Goal: Task Accomplishment & Management: Use online tool/utility

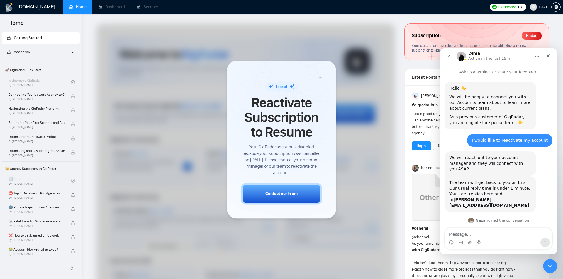
scroll to position [570, 0]
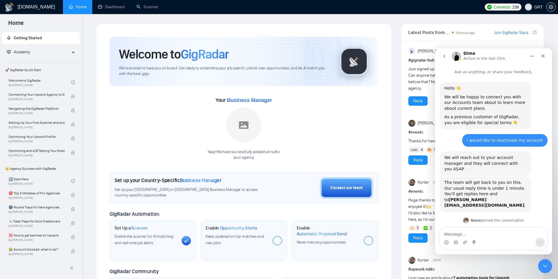
scroll to position [560, 0]
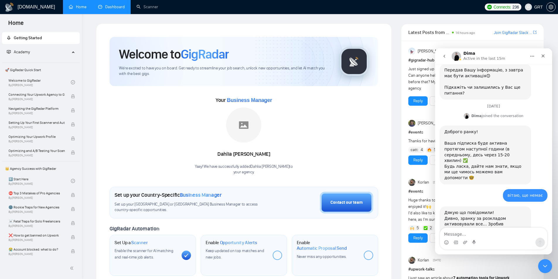
click at [109, 6] on link "Dashboard" at bounding box center [111, 6] width 27 height 5
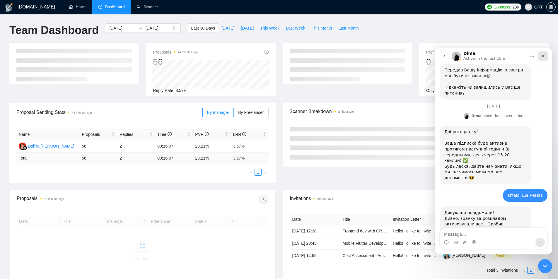
click at [545, 55] on icon "Close" at bounding box center [543, 56] width 5 height 5
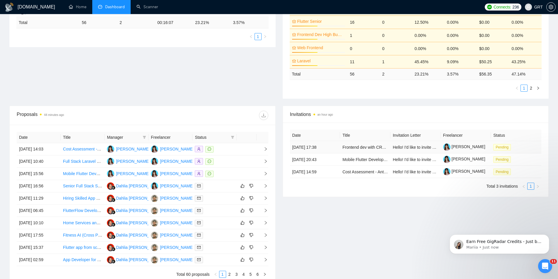
scroll to position [135, 0]
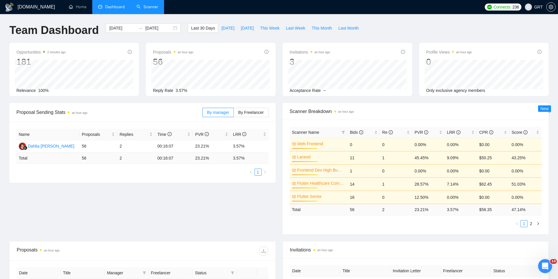
click at [157, 8] on link "Scanner" at bounding box center [148, 6] width 22 height 5
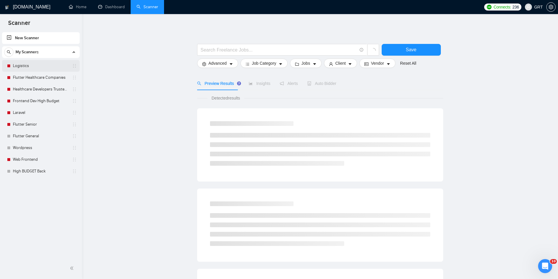
click at [19, 65] on link "Logistics" at bounding box center [41, 66] width 56 height 12
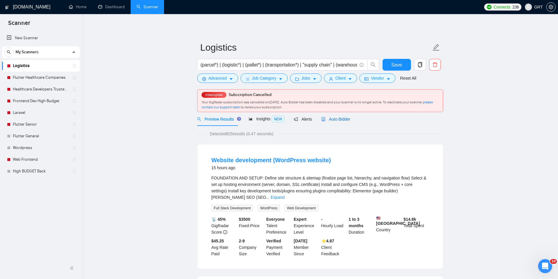
click at [338, 118] on span "Auto Bidder" at bounding box center [336, 119] width 29 height 5
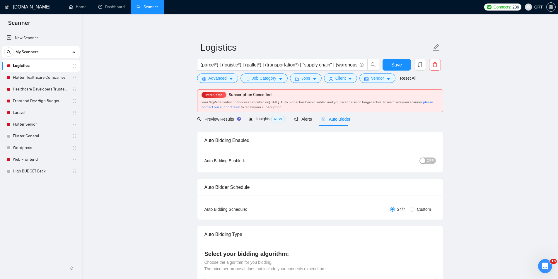
click at [432, 161] on span "OFF" at bounding box center [430, 161] width 7 height 6
click at [397, 62] on span "Save" at bounding box center [397, 64] width 11 height 7
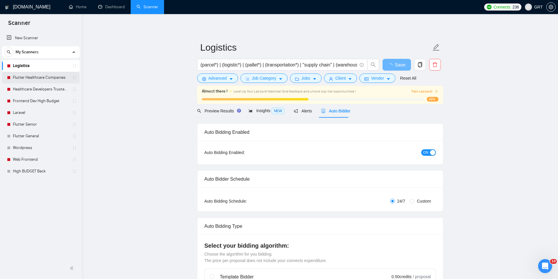
click at [35, 79] on link "Flutter Healthcare Companies" at bounding box center [41, 78] width 56 height 12
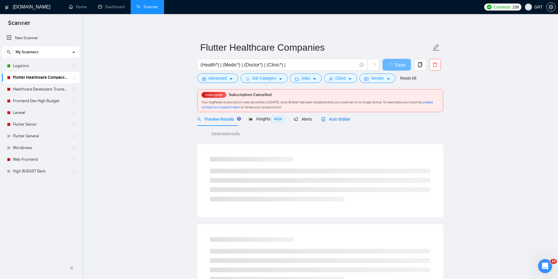
click at [335, 119] on span "Auto Bidder" at bounding box center [336, 119] width 29 height 5
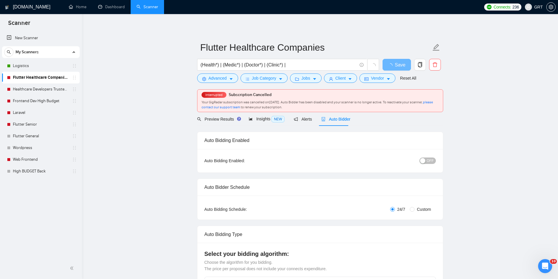
click at [431, 162] on span "OFF" at bounding box center [430, 161] width 7 height 6
click at [398, 67] on div "Reset all filters" at bounding box center [407, 67] width 32 height 10
click at [32, 88] on link "Healthcare Developers Trusted Clients" at bounding box center [41, 90] width 56 height 12
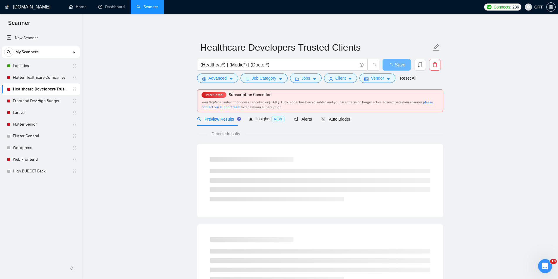
click at [39, 89] on link "Healthcare Developers Trusted Clients" at bounding box center [41, 90] width 56 height 12
click at [334, 120] on span "Auto Bidder" at bounding box center [336, 119] width 29 height 5
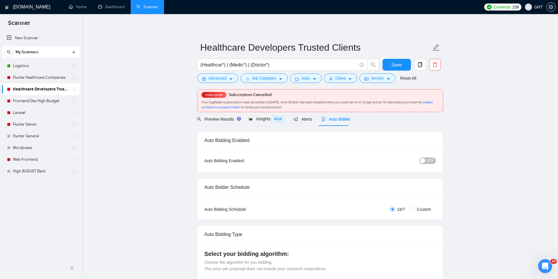
click at [430, 159] on span "OFF" at bounding box center [430, 161] width 7 height 6
click at [397, 68] on span "Save" at bounding box center [397, 64] width 11 height 7
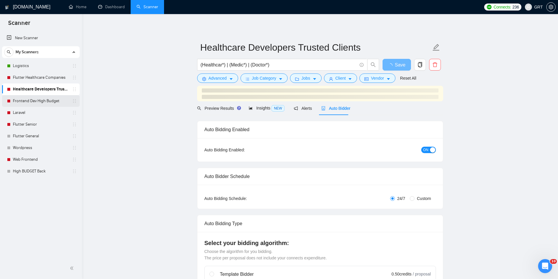
click at [36, 99] on link "Frontend Dev High Budget" at bounding box center [41, 101] width 56 height 12
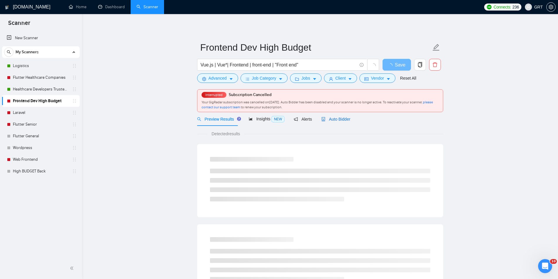
click at [328, 118] on span "Auto Bidder" at bounding box center [336, 119] width 29 height 5
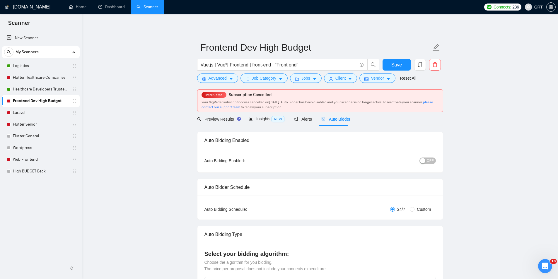
click at [433, 159] on span "OFF" at bounding box center [430, 161] width 7 height 6
click at [395, 67] on span "Save" at bounding box center [397, 64] width 11 height 7
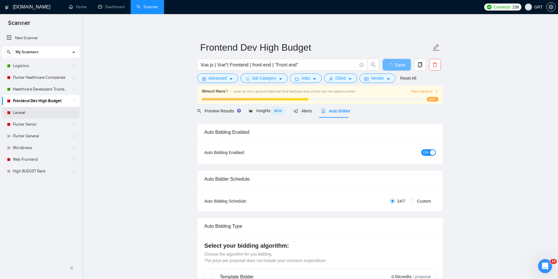
click at [18, 111] on link "Laravel" at bounding box center [41, 113] width 56 height 12
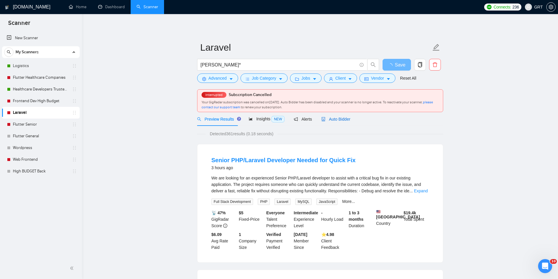
click at [341, 120] on span "Auto Bidder" at bounding box center [336, 119] width 29 height 5
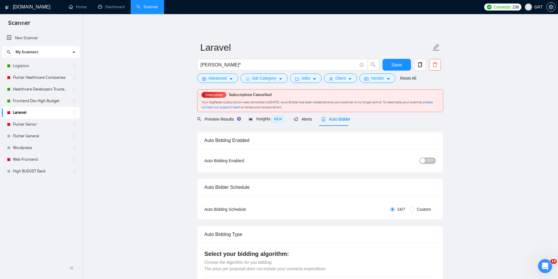
click at [429, 161] on span "OFF" at bounding box center [430, 161] width 7 height 6
click at [392, 62] on span "Save" at bounding box center [397, 64] width 11 height 7
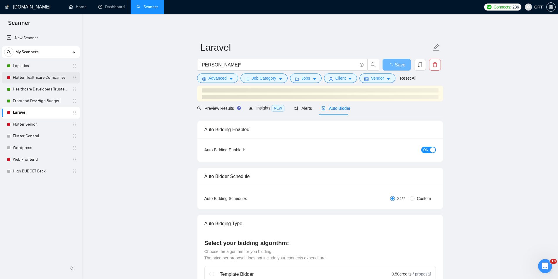
click at [28, 79] on link "Flutter Healthcare Companies" at bounding box center [41, 78] width 56 height 12
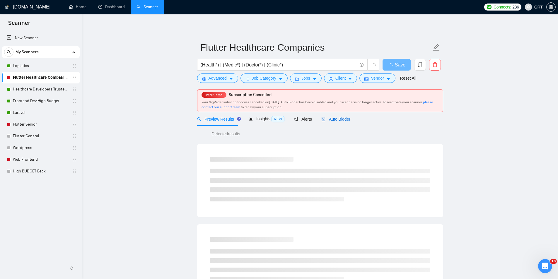
click at [326, 120] on span "Auto Bidder" at bounding box center [336, 119] width 29 height 5
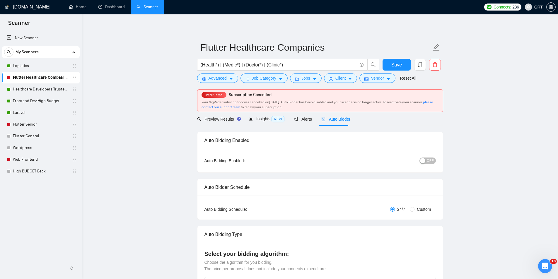
click at [428, 162] on span "OFF" at bounding box center [430, 161] width 7 height 6
click at [399, 66] on span "Save" at bounding box center [397, 64] width 11 height 7
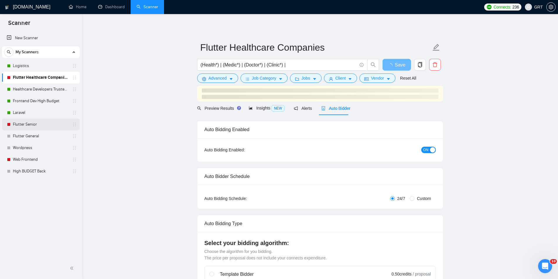
click at [23, 125] on link "Flutter Senior" at bounding box center [41, 125] width 56 height 12
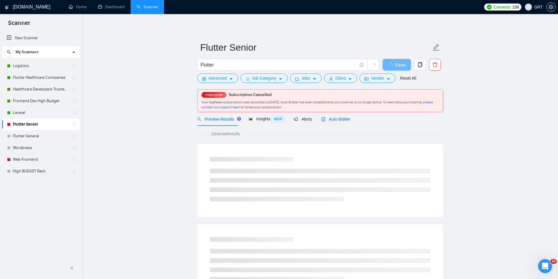
click at [334, 122] on div "Auto Bidder" at bounding box center [336, 119] width 29 height 6
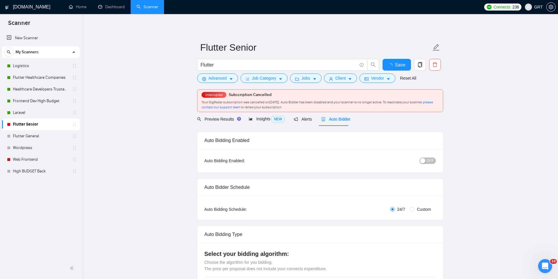
click at [429, 159] on span "OFF" at bounding box center [430, 161] width 7 height 6
click at [399, 63] on span "Save" at bounding box center [397, 64] width 11 height 7
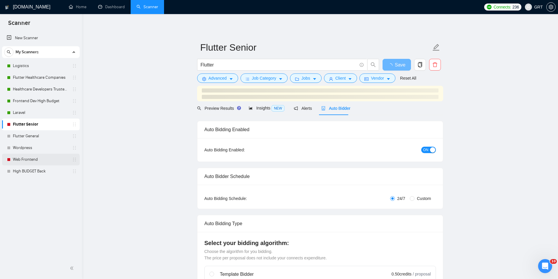
click at [20, 160] on link "Web Frontend" at bounding box center [41, 160] width 56 height 12
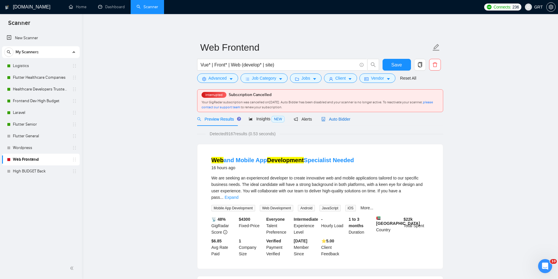
click at [334, 118] on span "Auto Bidder" at bounding box center [336, 119] width 29 height 5
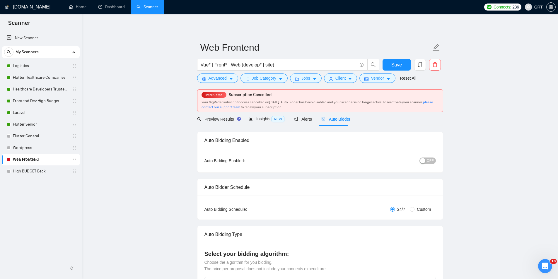
click at [431, 160] on span "OFF" at bounding box center [430, 161] width 7 height 6
click at [401, 67] on span "Save" at bounding box center [397, 64] width 11 height 7
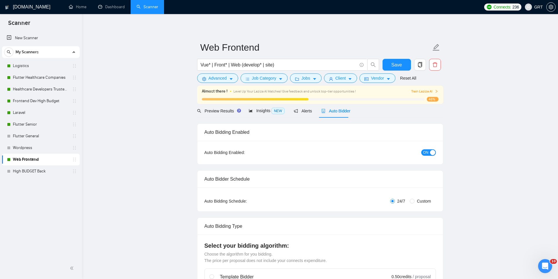
click at [84, 4] on link "Home" at bounding box center [78, 6] width 18 height 5
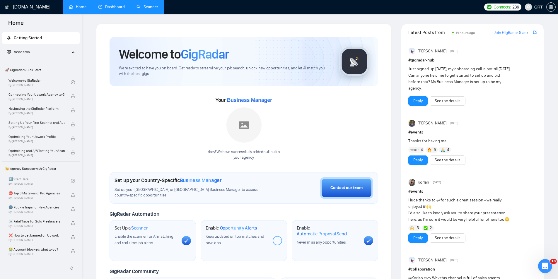
click at [109, 6] on link "Dashboard" at bounding box center [111, 6] width 27 height 5
